Goal: Communication & Community: Answer question/provide support

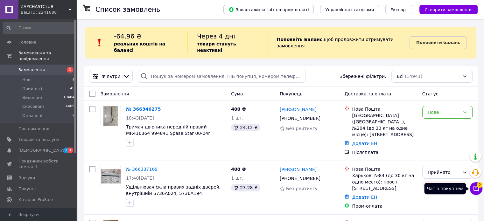
click at [478, 188] on span "2" at bounding box center [480, 185] width 6 height 6
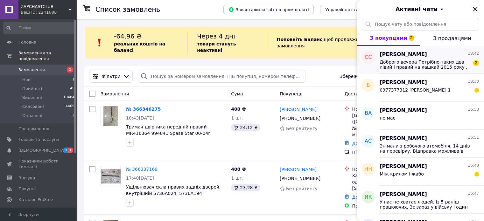
click at [420, 69] on span "Доброго вечора Потрібно таких два лівий і правий на кашкай 2015 року , є у наяв…" at bounding box center [425, 65] width 90 height 10
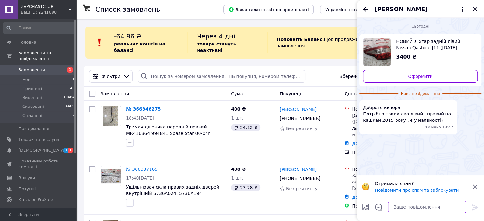
click at [433, 211] on textarea at bounding box center [427, 207] width 78 height 13
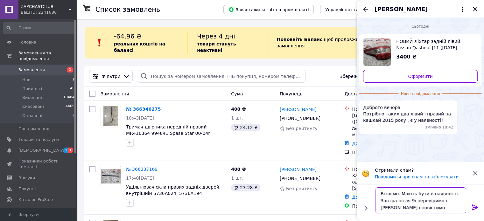
type textarea "Вітаємо. Мають бути в наявності. Завтра після 9ї перевіримо і [PERSON_NAME] спо…"
click at [475, 209] on icon at bounding box center [476, 208] width 8 height 8
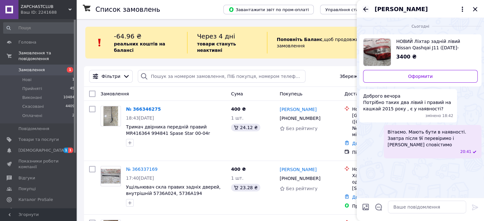
click at [366, 9] on icon "Назад" at bounding box center [366, 9] width 8 height 8
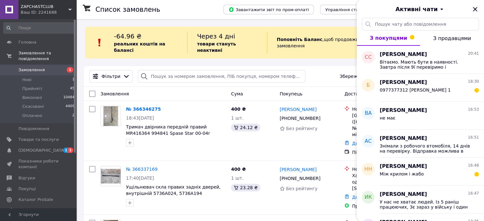
click at [474, 9] on icon "Закрити" at bounding box center [476, 9] width 8 height 8
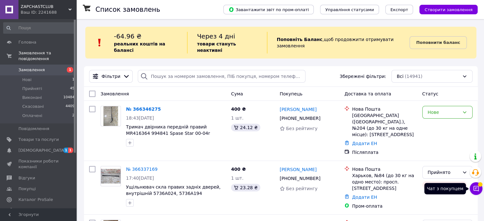
click at [477, 187] on icon at bounding box center [476, 189] width 6 height 6
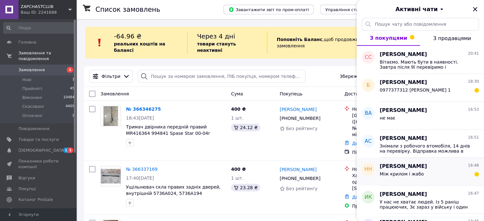
click at [402, 175] on span "Між крилом і жабо" at bounding box center [402, 174] width 44 height 5
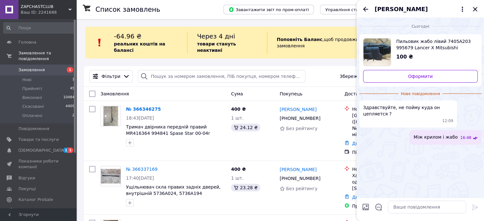
click at [475, 6] on icon "Закрити" at bounding box center [476, 9] width 8 height 8
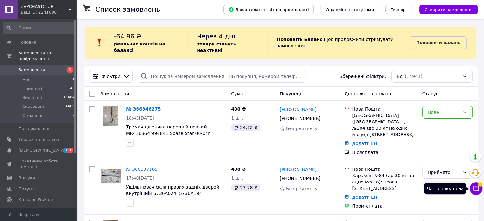
click at [478, 191] on icon at bounding box center [476, 189] width 6 height 6
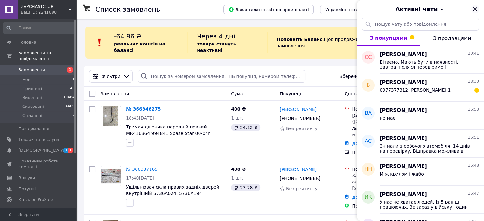
click at [477, 6] on icon "Закрити" at bounding box center [476, 9] width 8 height 8
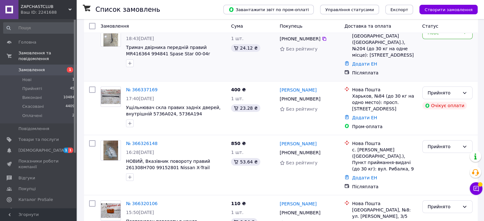
scroll to position [127, 0]
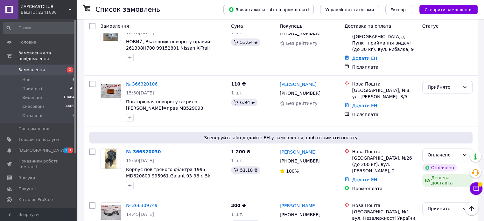
scroll to position [255, 0]
